Goal: Navigation & Orientation: Find specific page/section

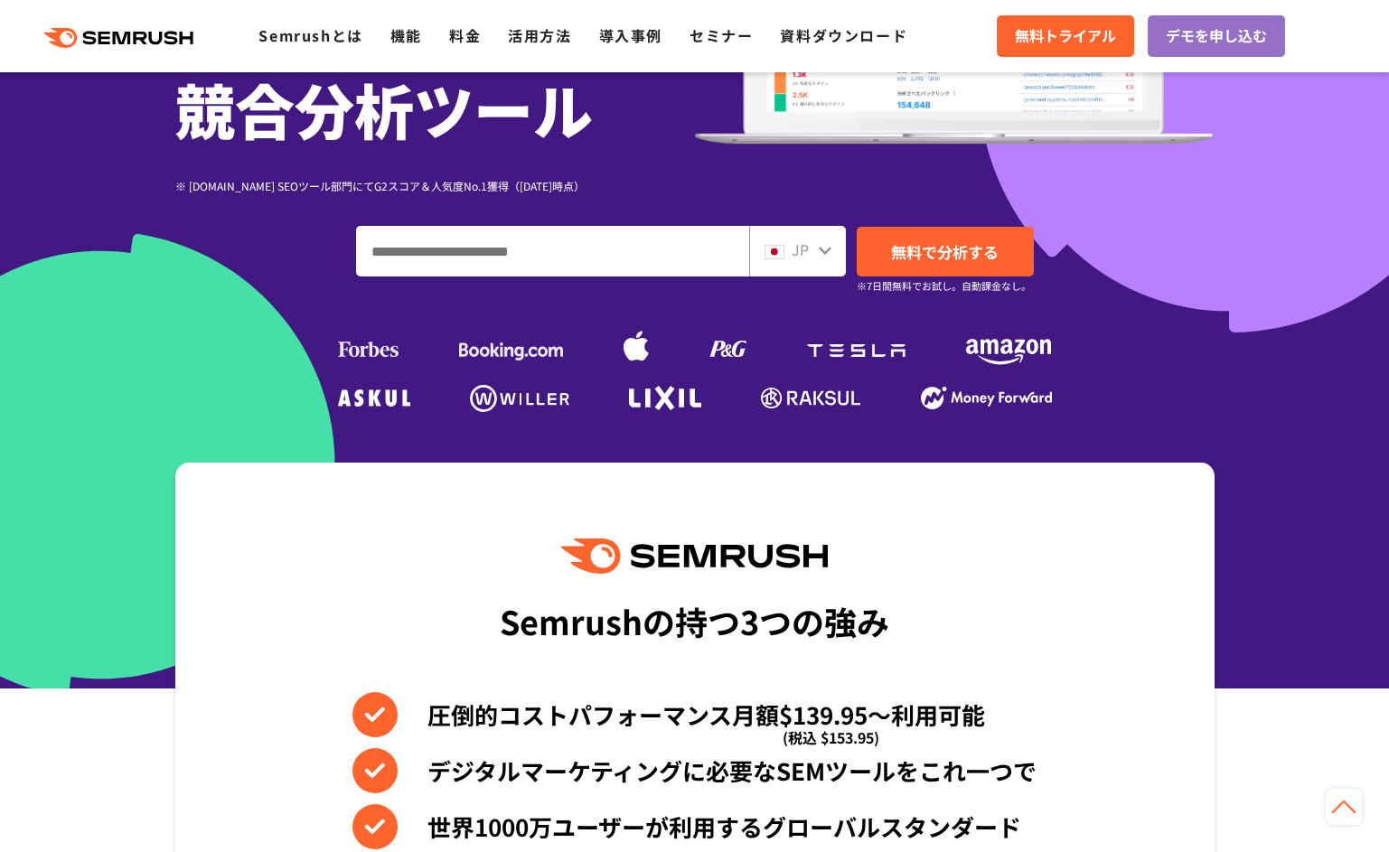
scroll to position [301, 0]
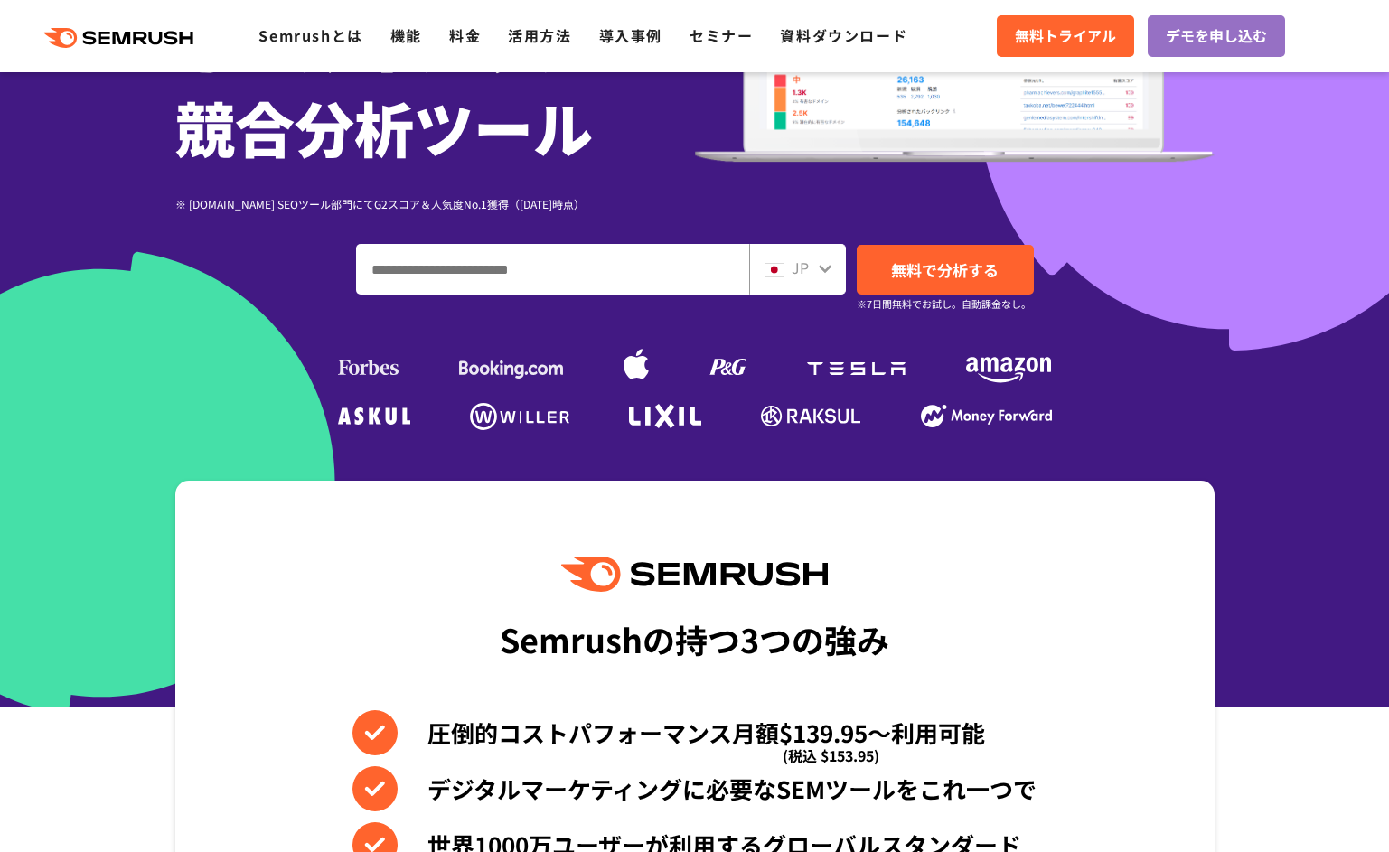
click at [555, 253] on input "ドメイン、キーワードまたはURLを入力してください" at bounding box center [552, 269] width 391 height 49
click at [568, 271] on input "ドメイン、キーワードまたはURLを入力してください" at bounding box center [552, 269] width 391 height 49
click at [637, 280] on input "ドメイン、キーワードまたはURLを入力してください" at bounding box center [552, 269] width 391 height 49
type input "*****"
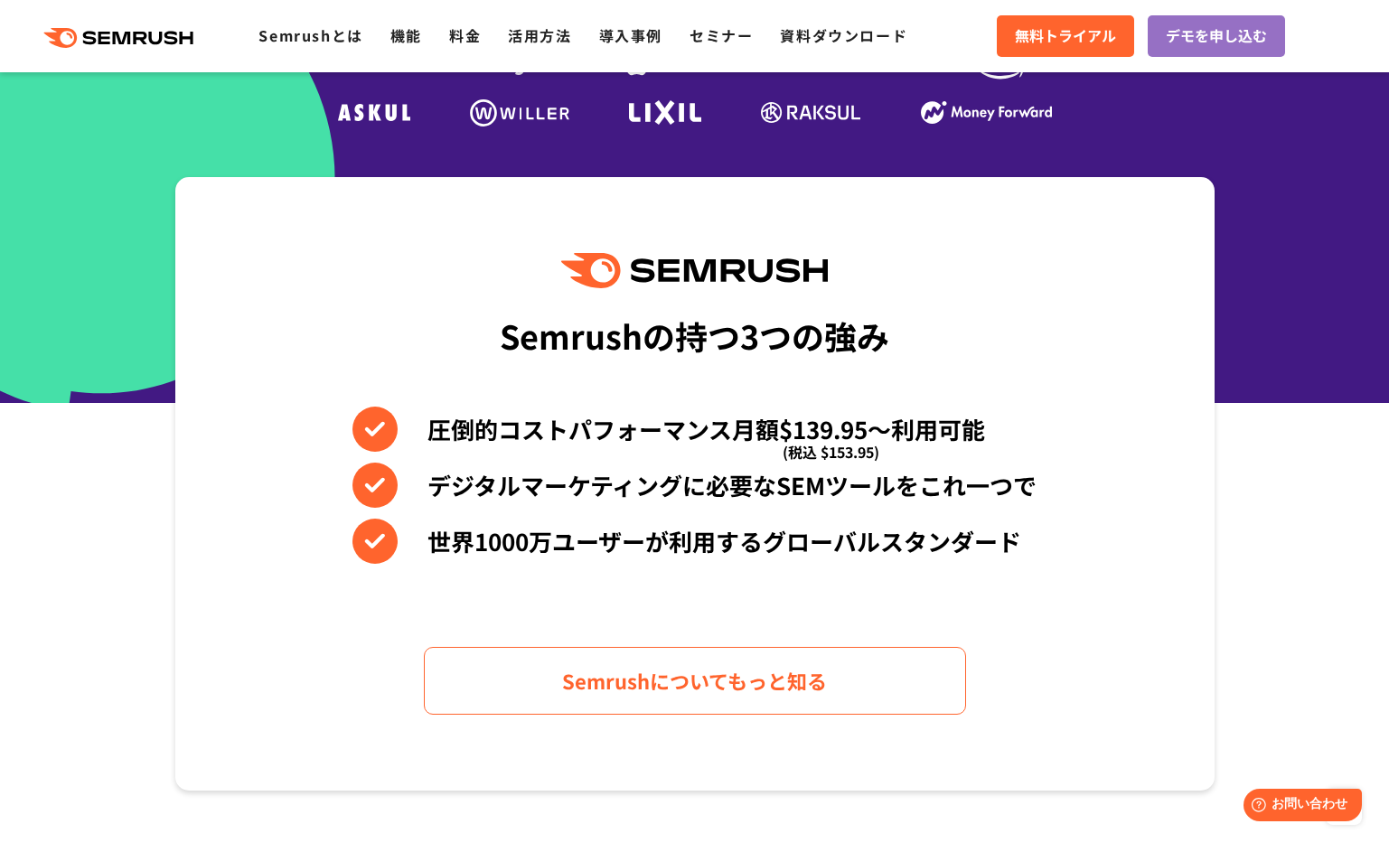
scroll to position [603, 0]
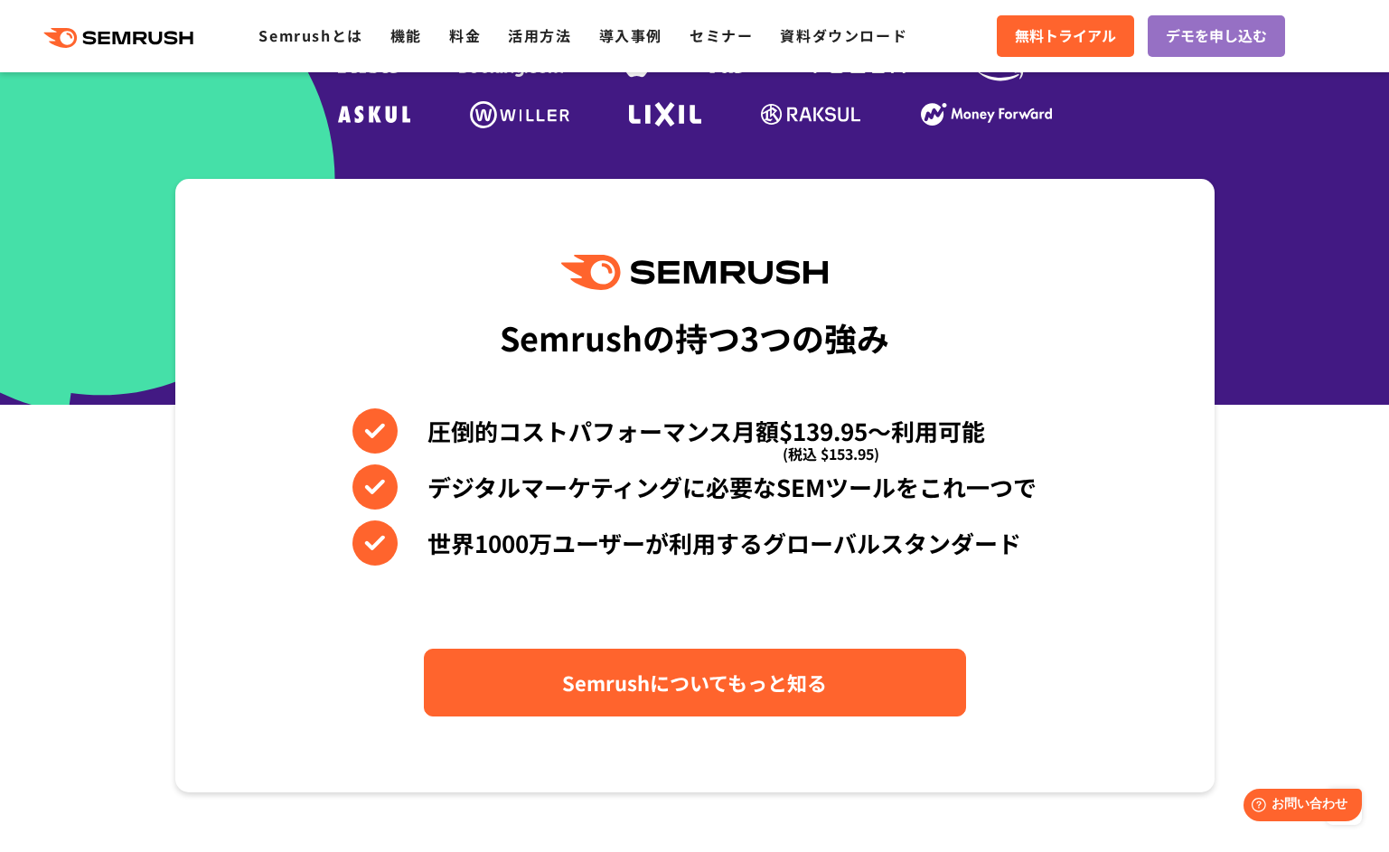
click at [758, 664] on link "Semrushについてもっと知る" at bounding box center [695, 683] width 542 height 68
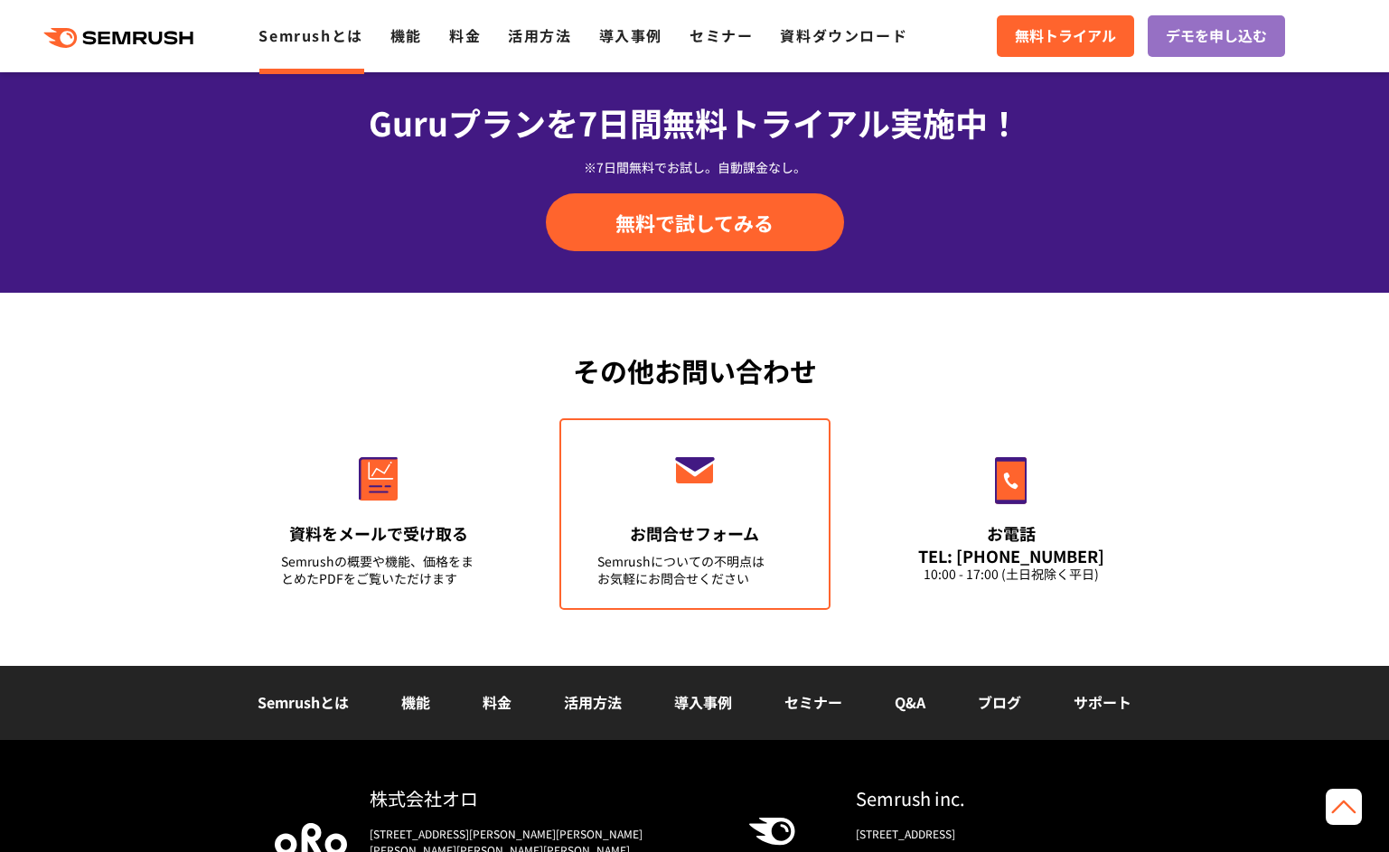
scroll to position [4313, 0]
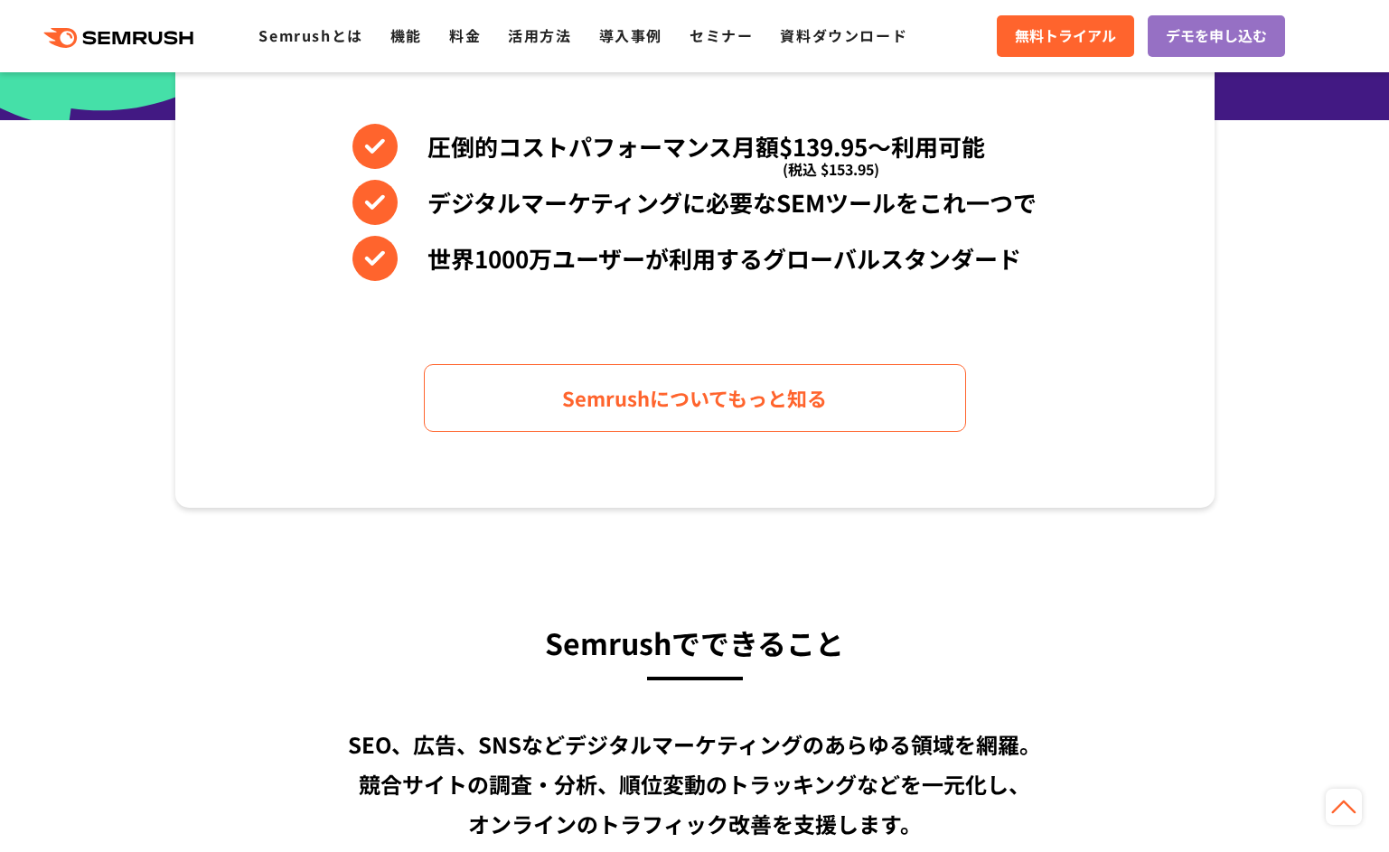
scroll to position [904, 0]
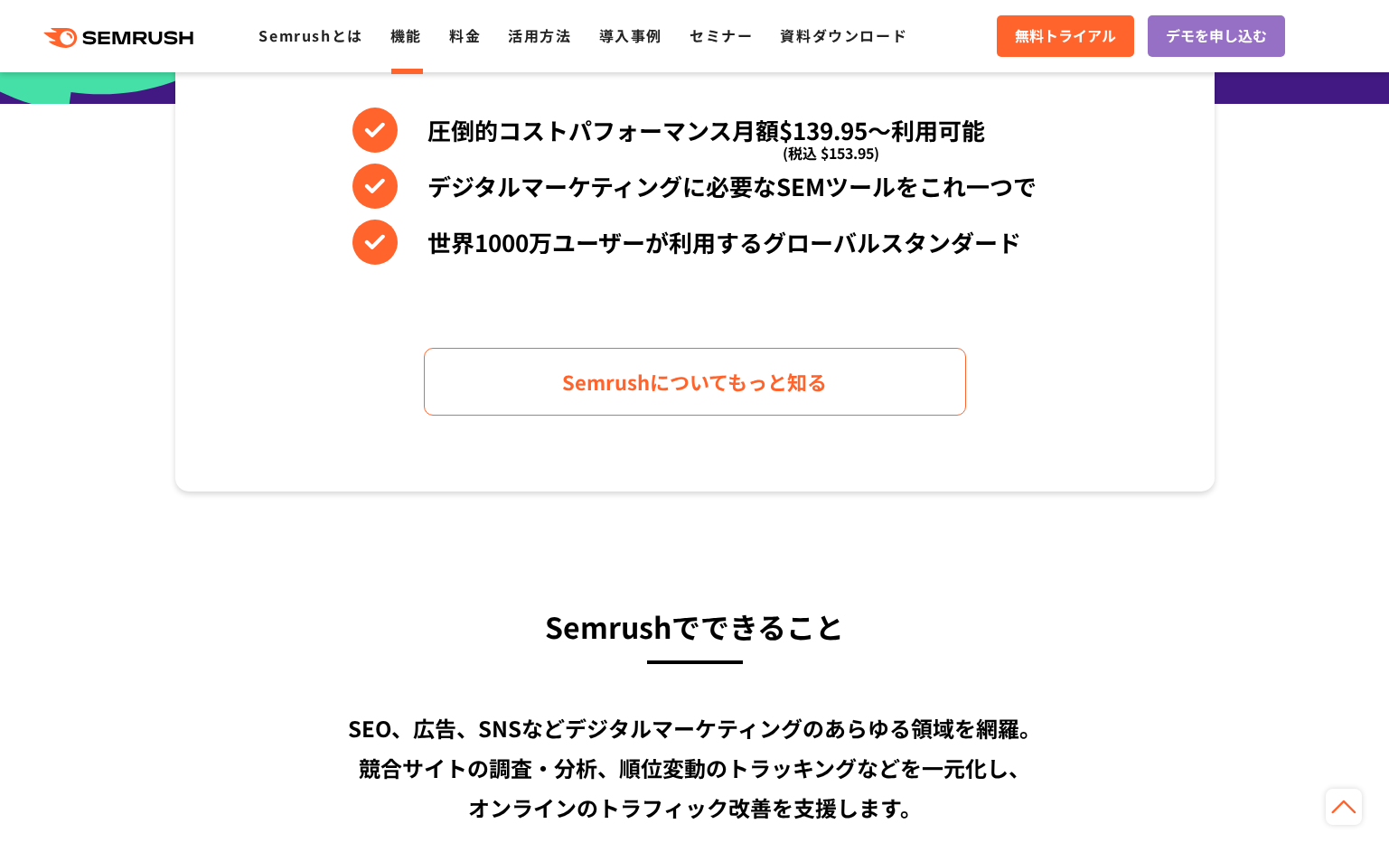
click at [415, 46] on li "機能" at bounding box center [406, 35] width 32 height 23
click at [401, 33] on link "機能" at bounding box center [406, 35] width 32 height 22
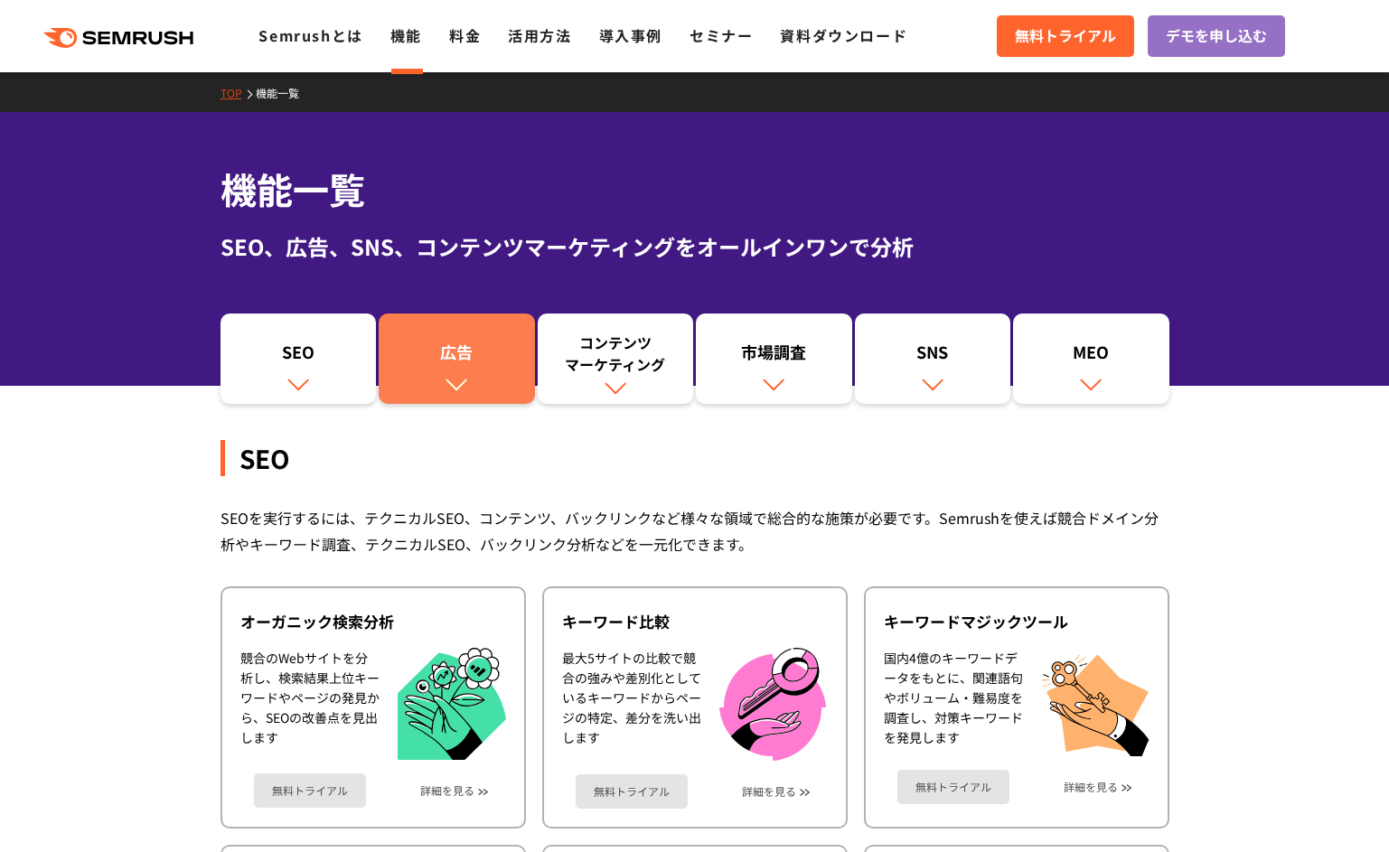
click at [435, 331] on link "広告" at bounding box center [457, 359] width 156 height 90
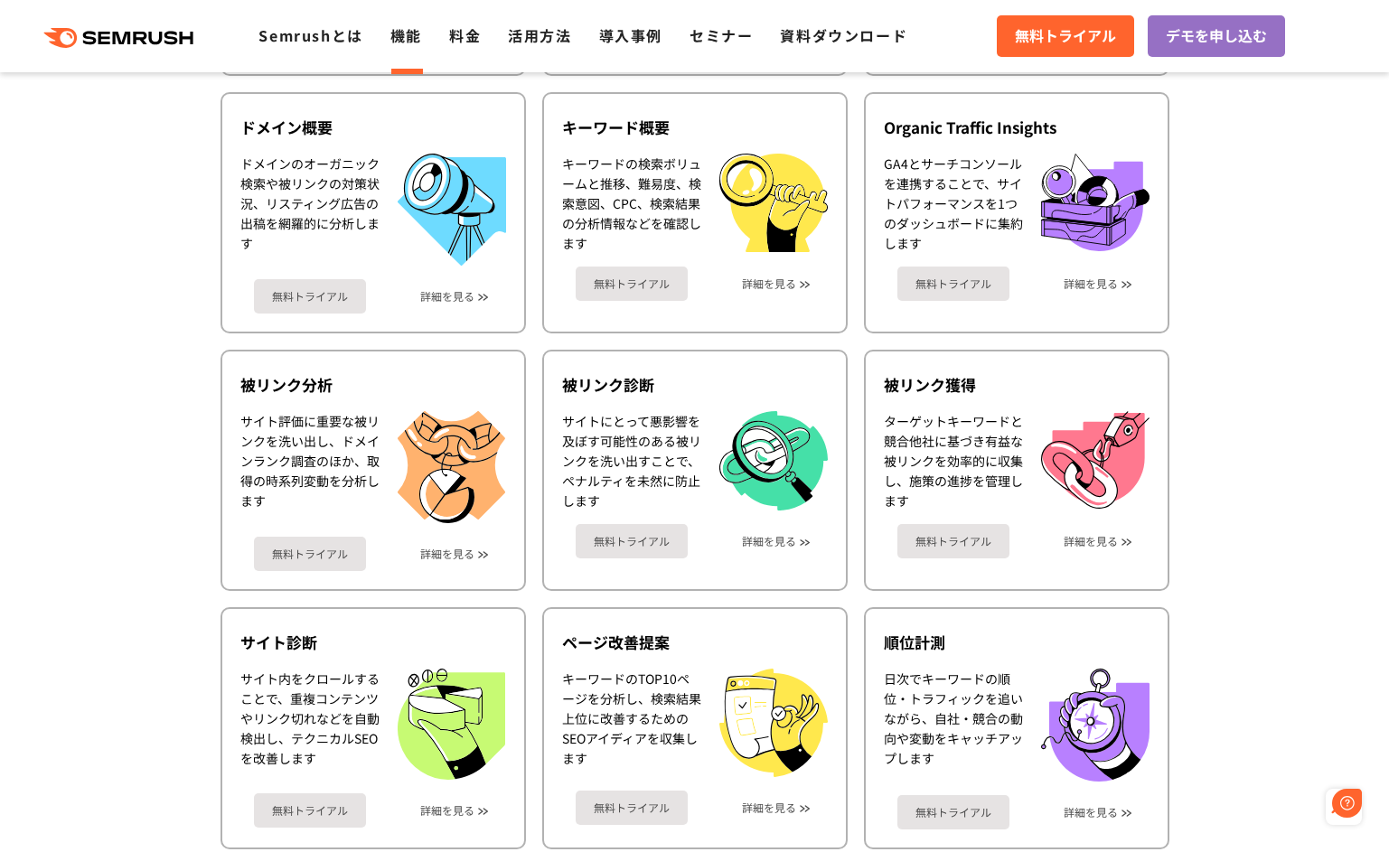
scroll to position [379, 0]
